Goal: Find specific page/section: Find specific page/section

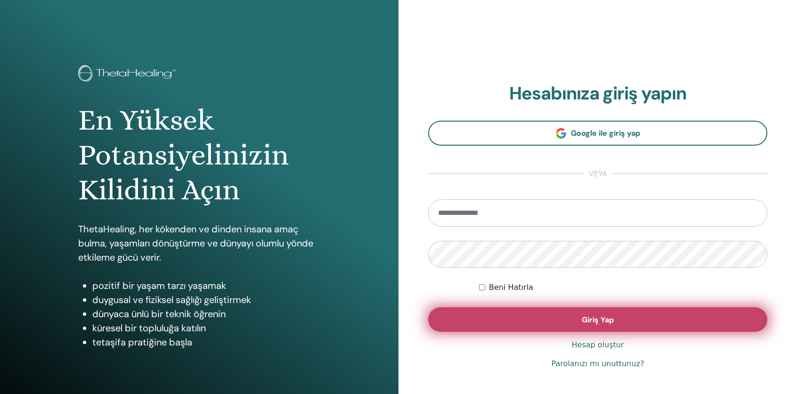
type input "**********"
click at [533, 321] on button "Giriş Yap" at bounding box center [597, 319] width 339 height 24
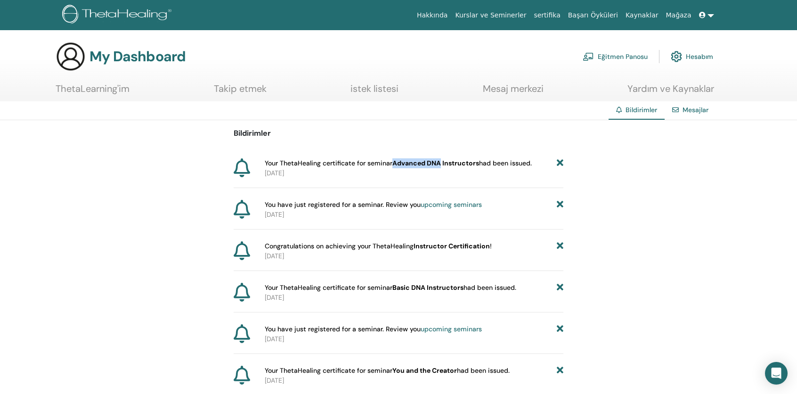
drag, startPoint x: 392, startPoint y: 163, endPoint x: 440, endPoint y: 163, distance: 48.1
click at [440, 163] on span "Your ThetaHealing certificate for seminar Advanced DNA Instructors had been iss…" at bounding box center [398, 163] width 267 height 10
click at [473, 111] on div "Bildirimler Mesajlar" at bounding box center [398, 110] width 797 height 19
drag, startPoint x: 394, startPoint y: 163, endPoint x: 441, endPoint y: 163, distance: 46.6
click at [441, 163] on b "Advanced DNA Instructors" at bounding box center [435, 163] width 87 height 8
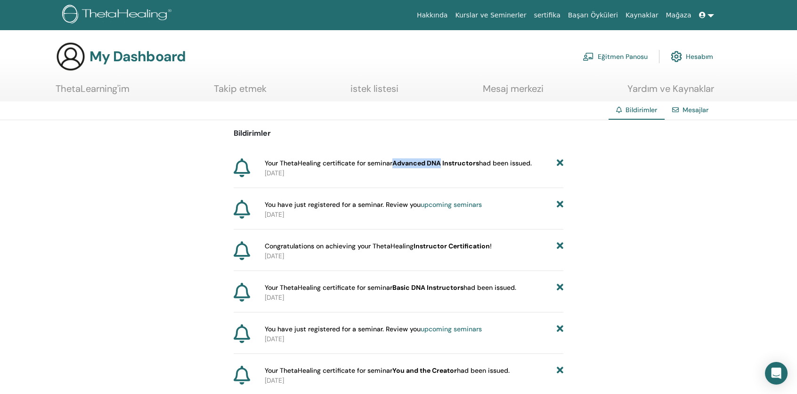
copy b "Advanced DNA"
